Goal: Information Seeking & Learning: Learn about a topic

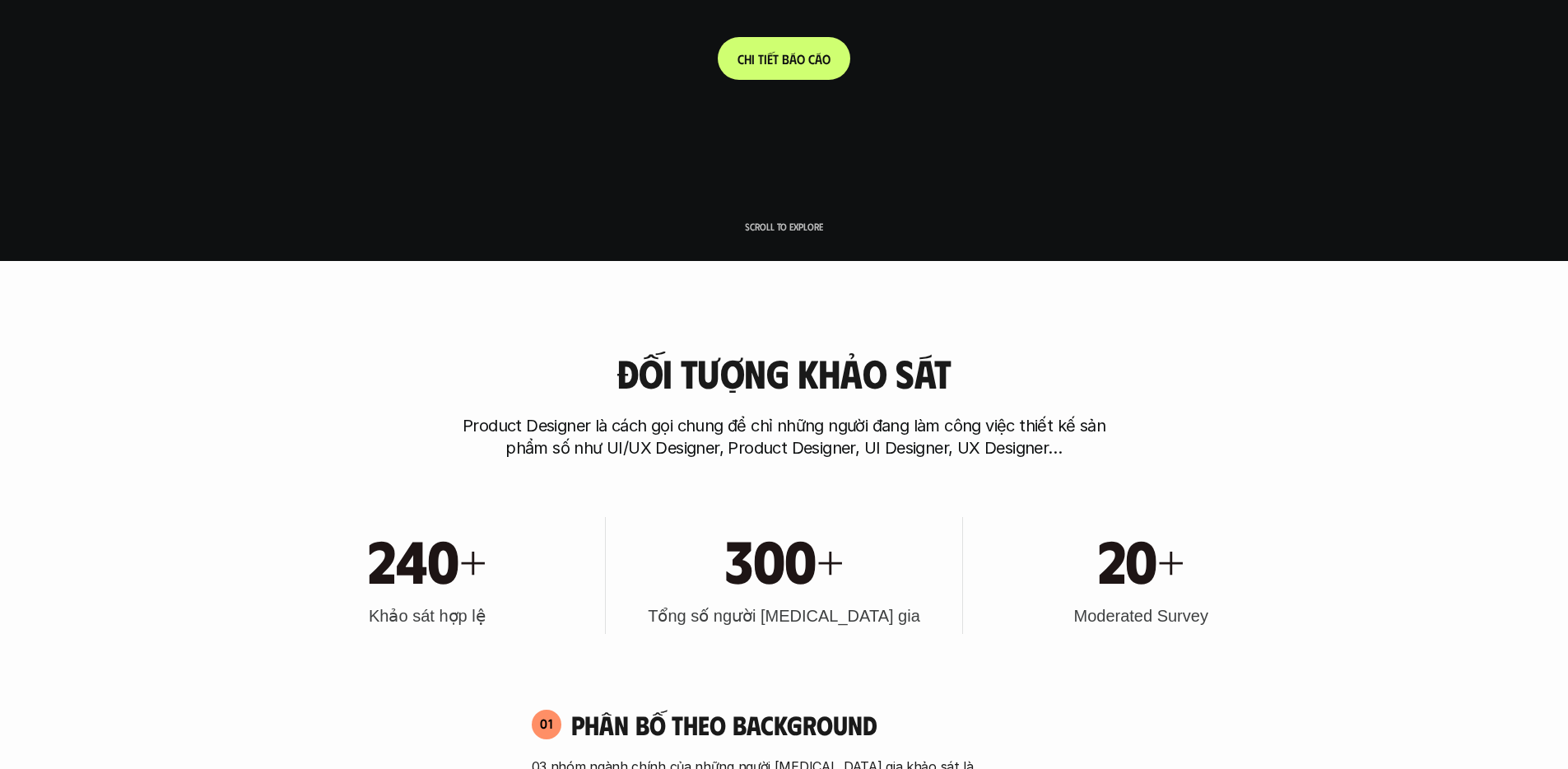
scroll to position [16, 0]
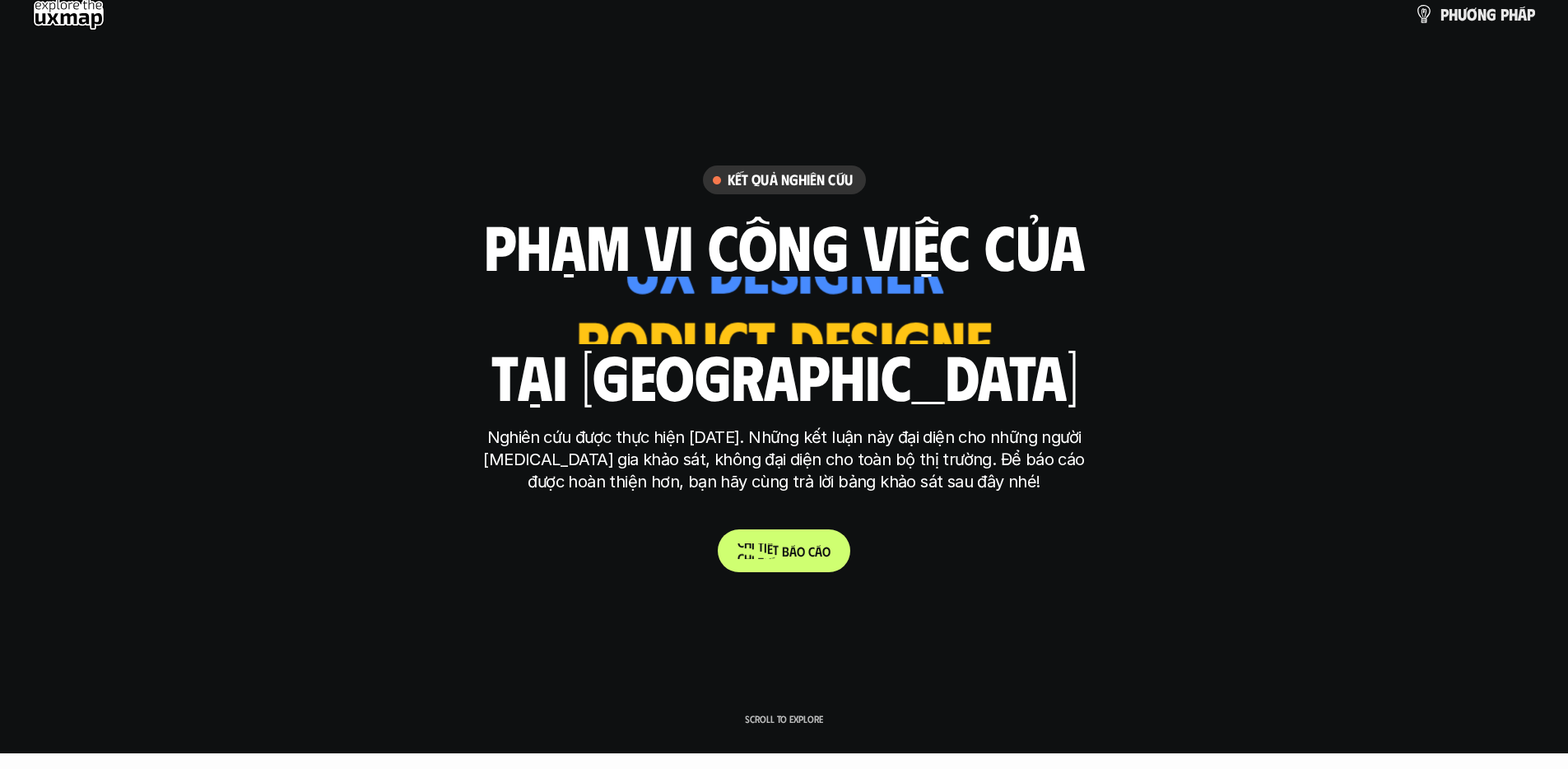
click at [785, 550] on span "b" at bounding box center [785, 551] width 8 height 16
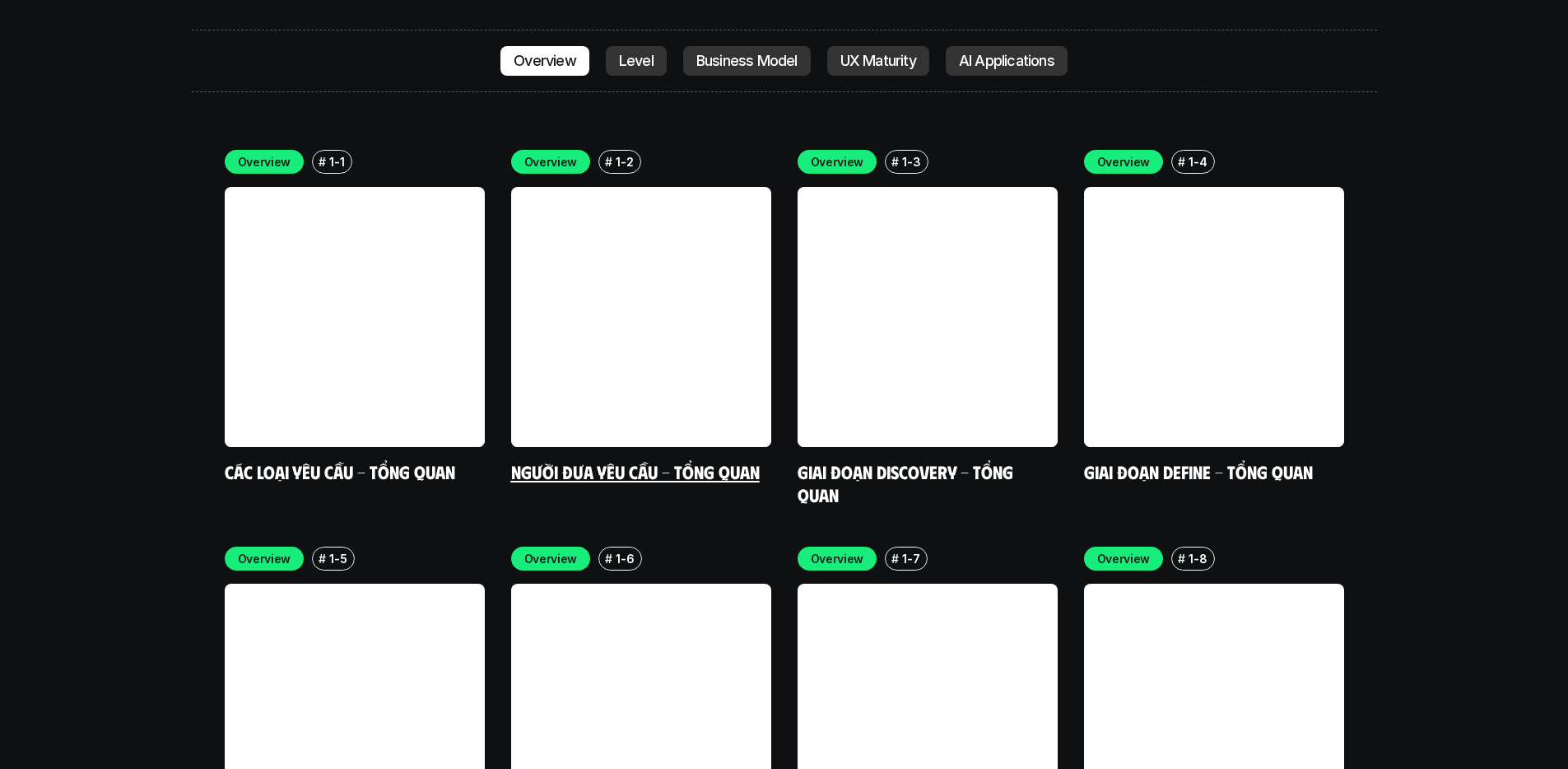
scroll to position [4710, 0]
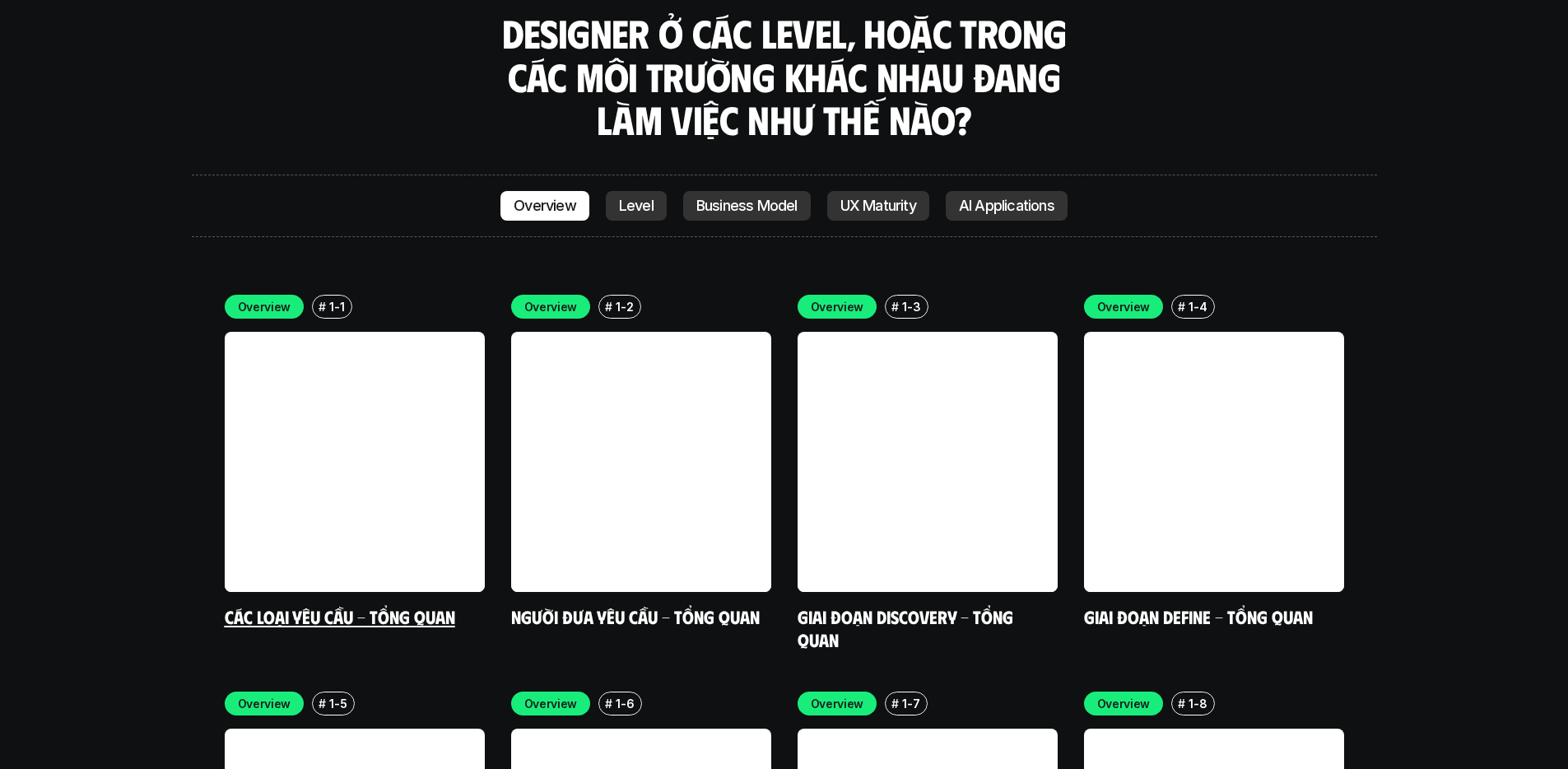
click at [333, 332] on link at bounding box center [354, 462] width 260 height 260
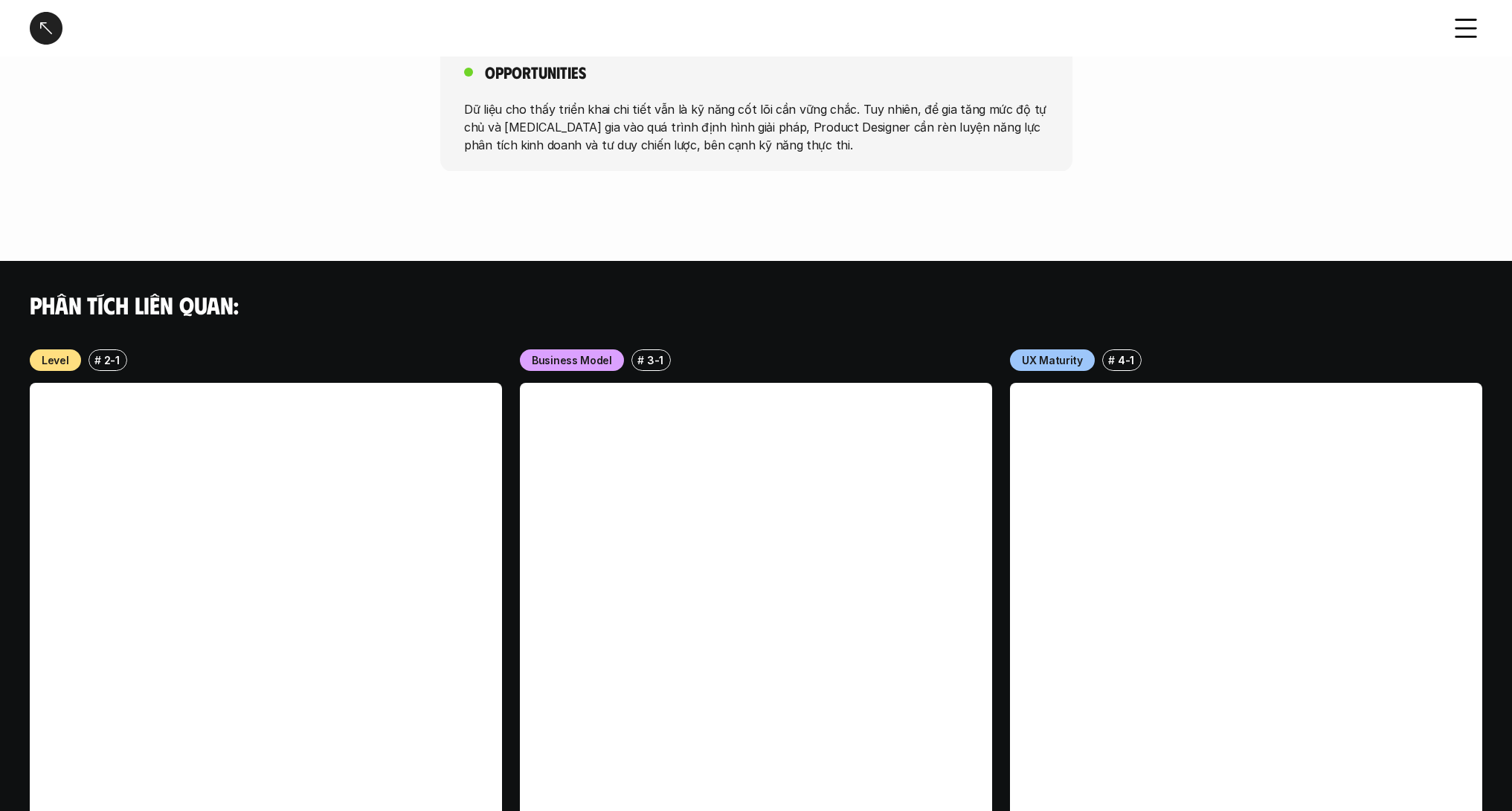
scroll to position [1412, 0]
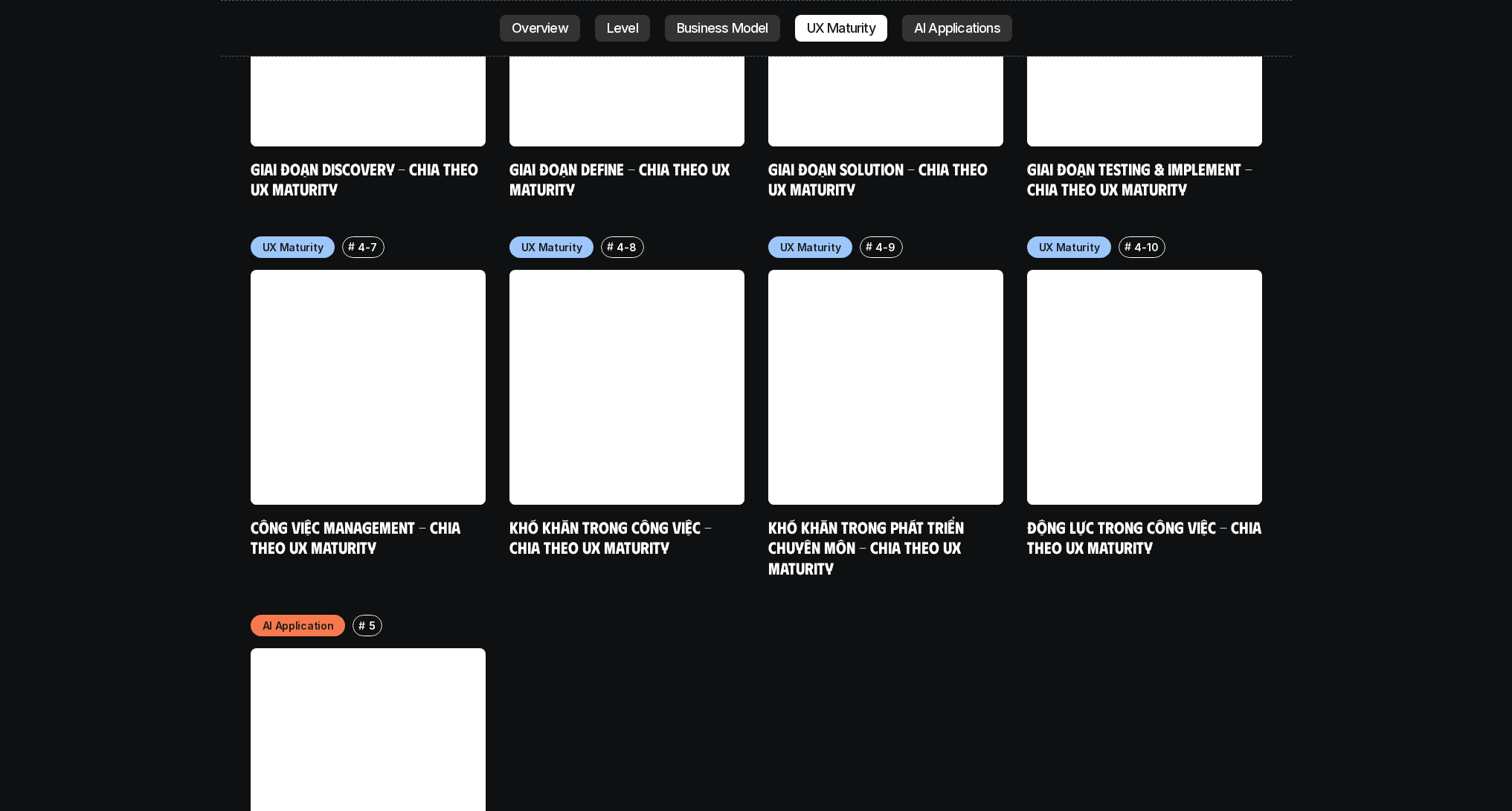
scroll to position [7383, 0]
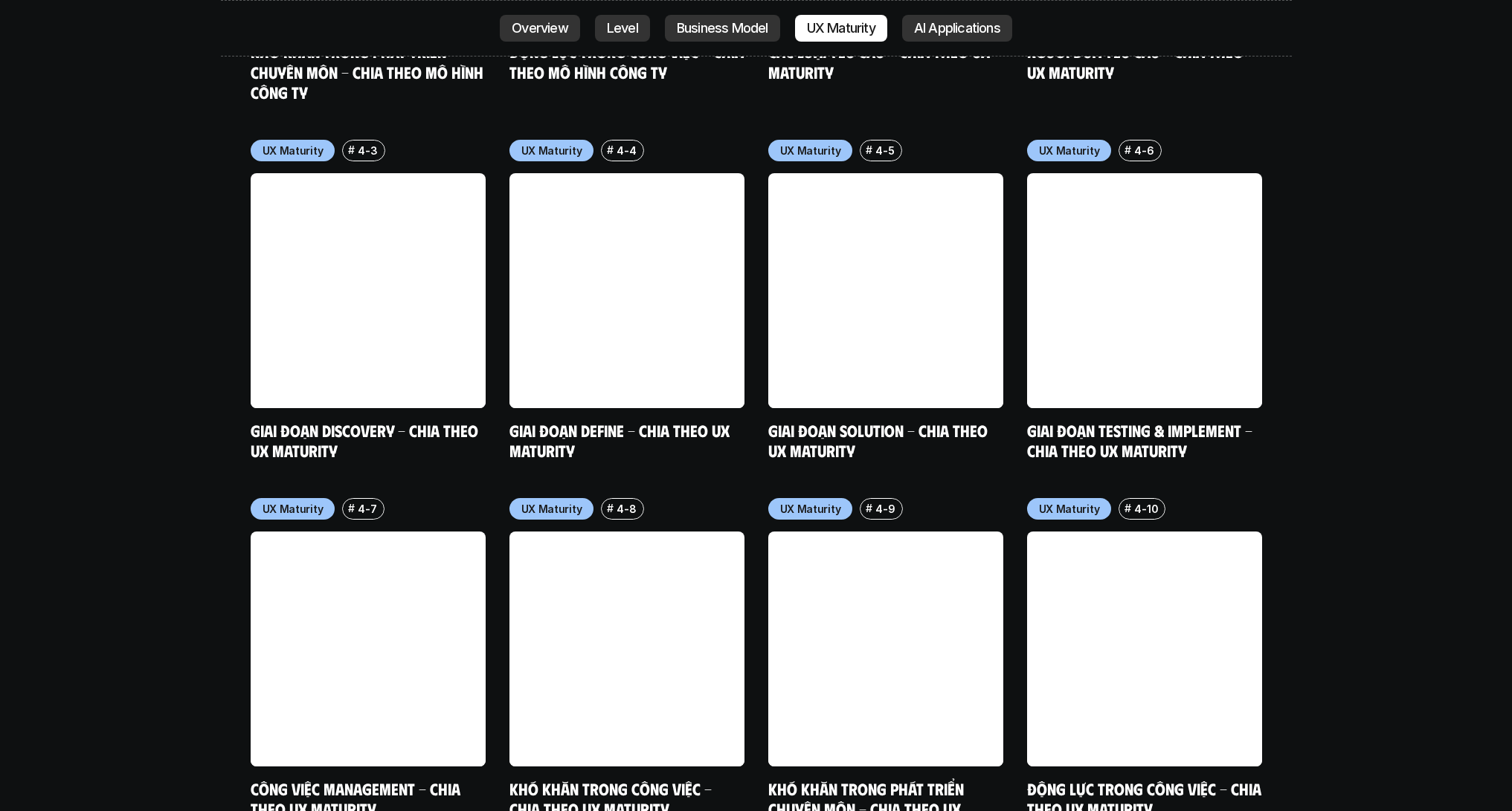
click at [956, 39] on link "AI Applications" at bounding box center [956, 28] width 110 height 27
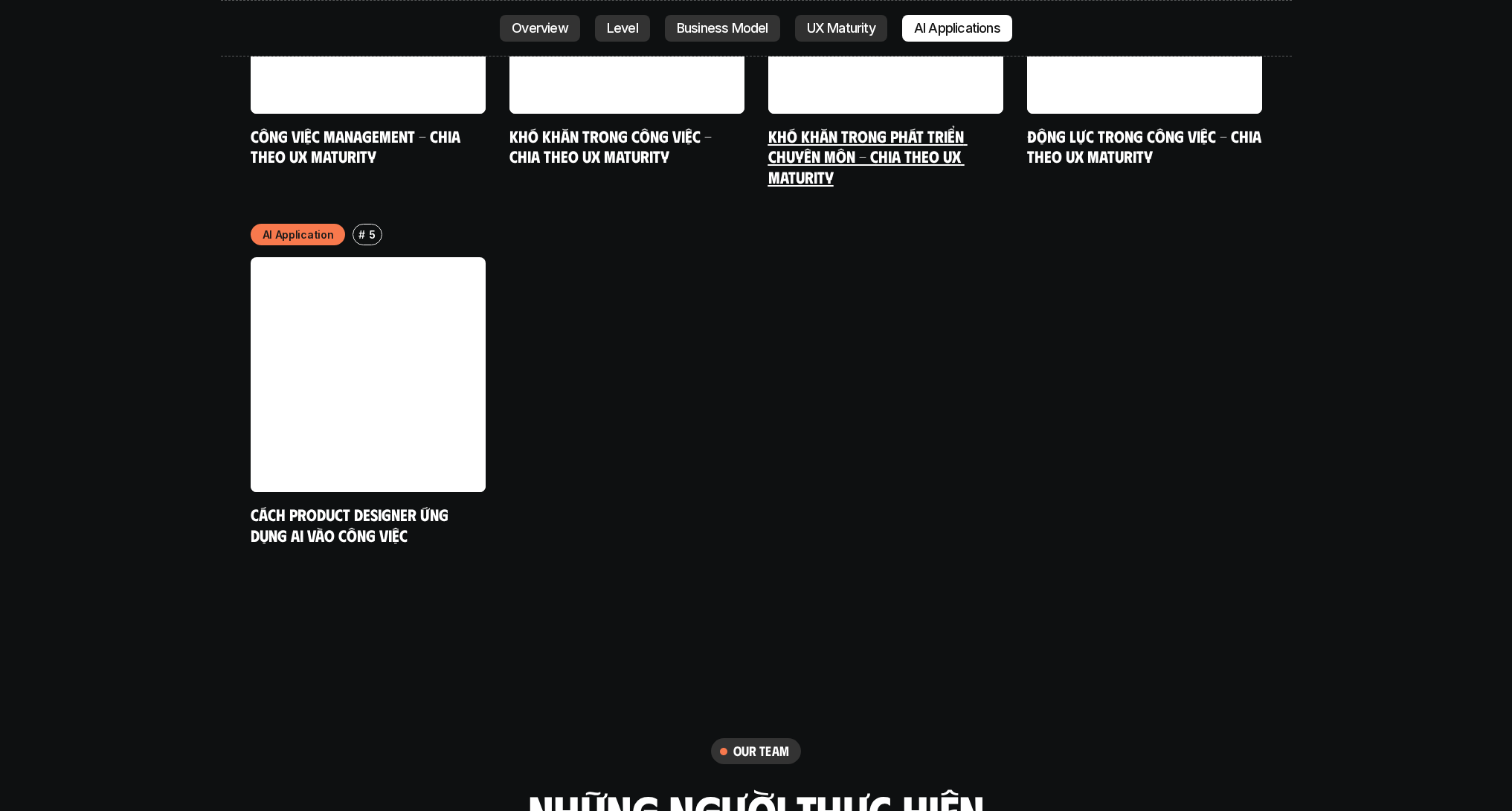
scroll to position [8104, 0]
